Goal: Navigation & Orientation: Find specific page/section

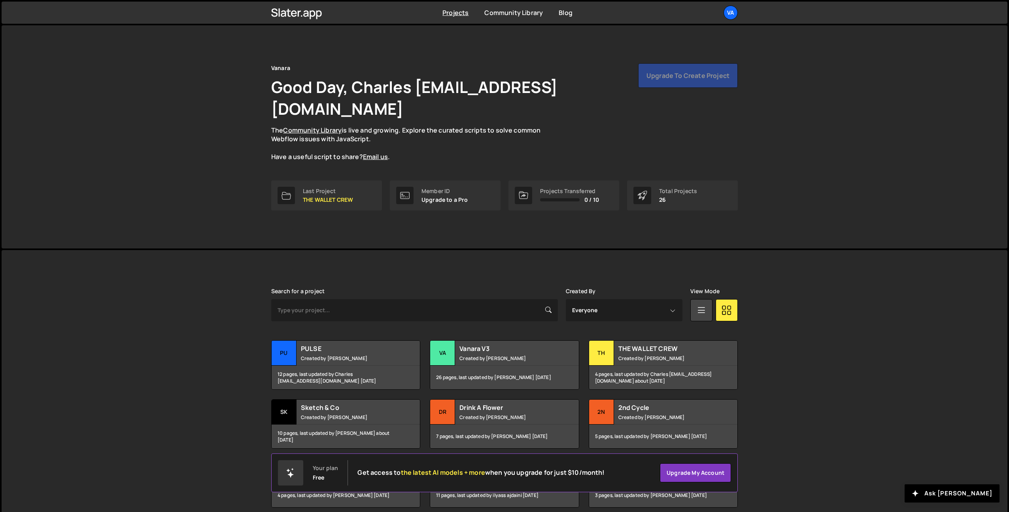
scroll to position [18, 0]
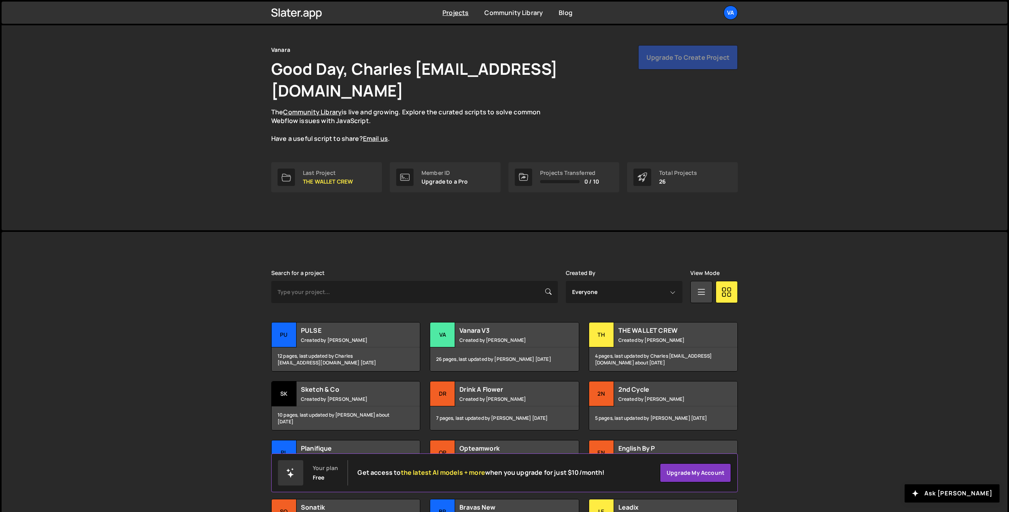
click at [835, 209] on div "Vanara Good Day, Charles [EMAIL_ADDRESS][DOMAIN_NAME] The Community Library is …" at bounding box center [504, 309] width 1009 height 606
click at [734, 13] on div "Va" at bounding box center [731, 13] width 14 height 14
click at [677, 52] on link "Your Teams" at bounding box center [688, 47] width 98 height 14
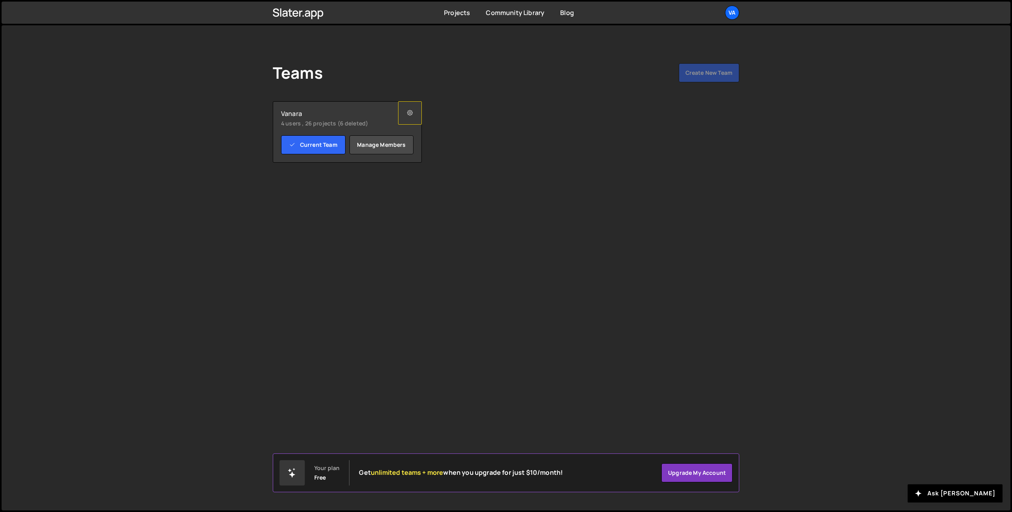
click at [417, 114] on button at bounding box center [410, 112] width 24 height 23
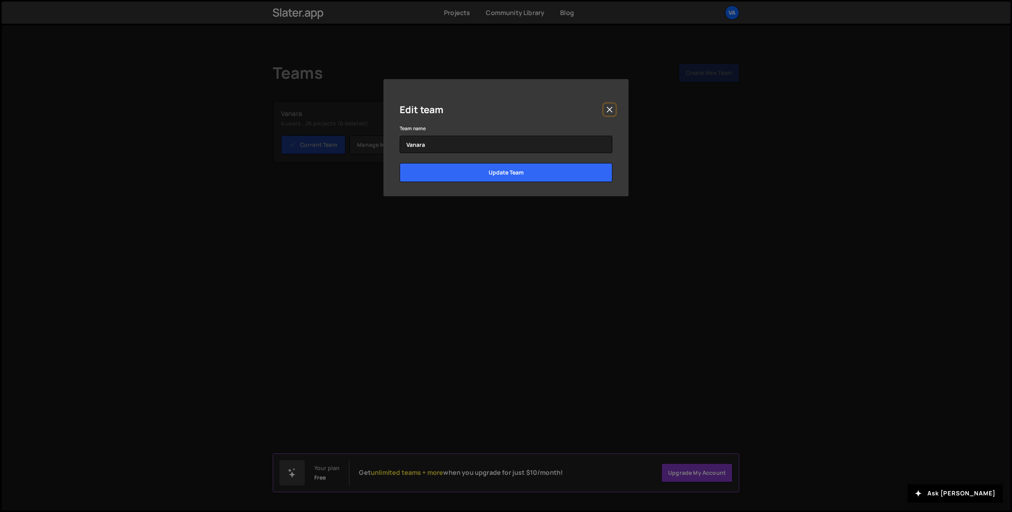
click at [614, 112] on button "Close" at bounding box center [610, 110] width 12 height 12
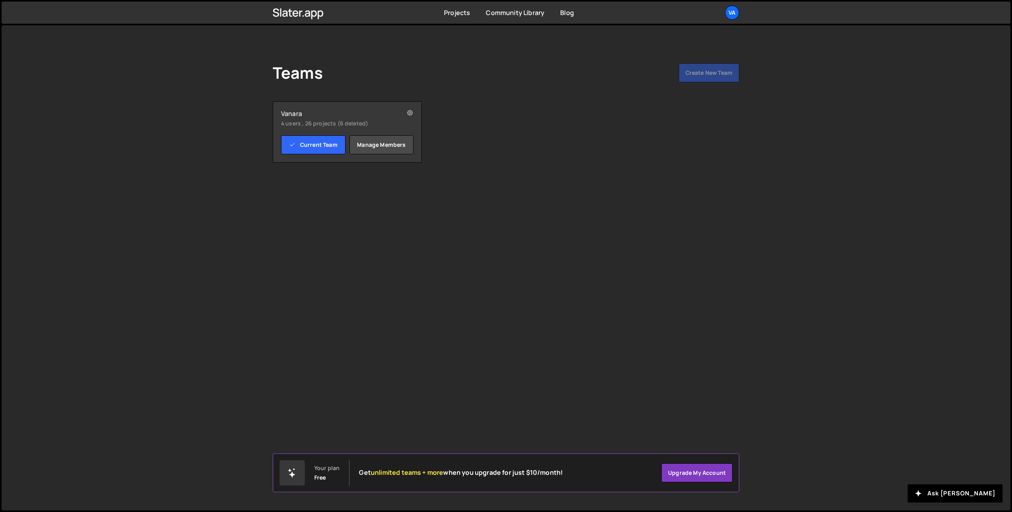
drag, startPoint x: 757, startPoint y: 145, endPoint x: 773, endPoint y: 43, distance: 102.9
click at [757, 145] on div "Teams Create New Team Your plan Free Get unlimited teams + more when you upgrad…" at bounding box center [506, 267] width 1009 height 485
click at [300, 13] on icon at bounding box center [300, 14] width 3 height 6
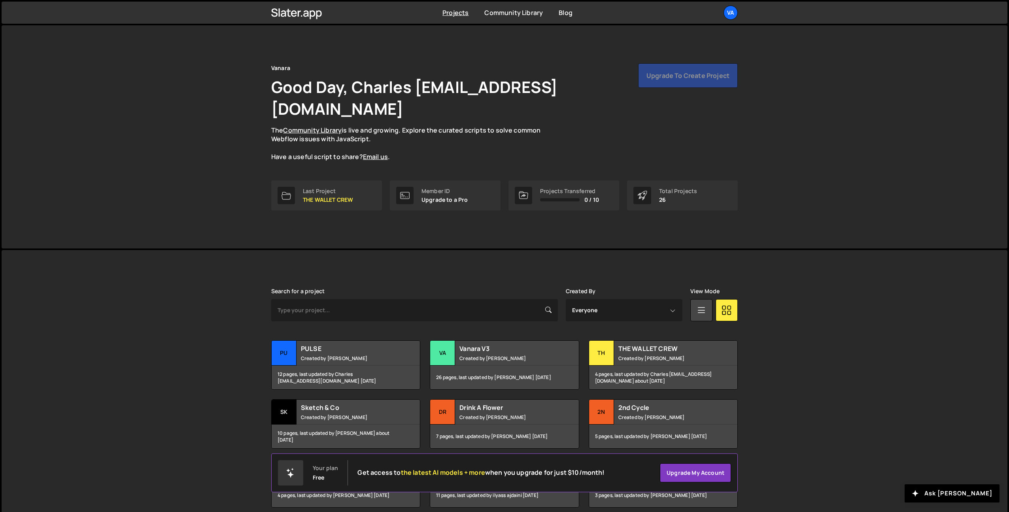
scroll to position [96, 0]
